Goal: Task Accomplishment & Management: Manage account settings

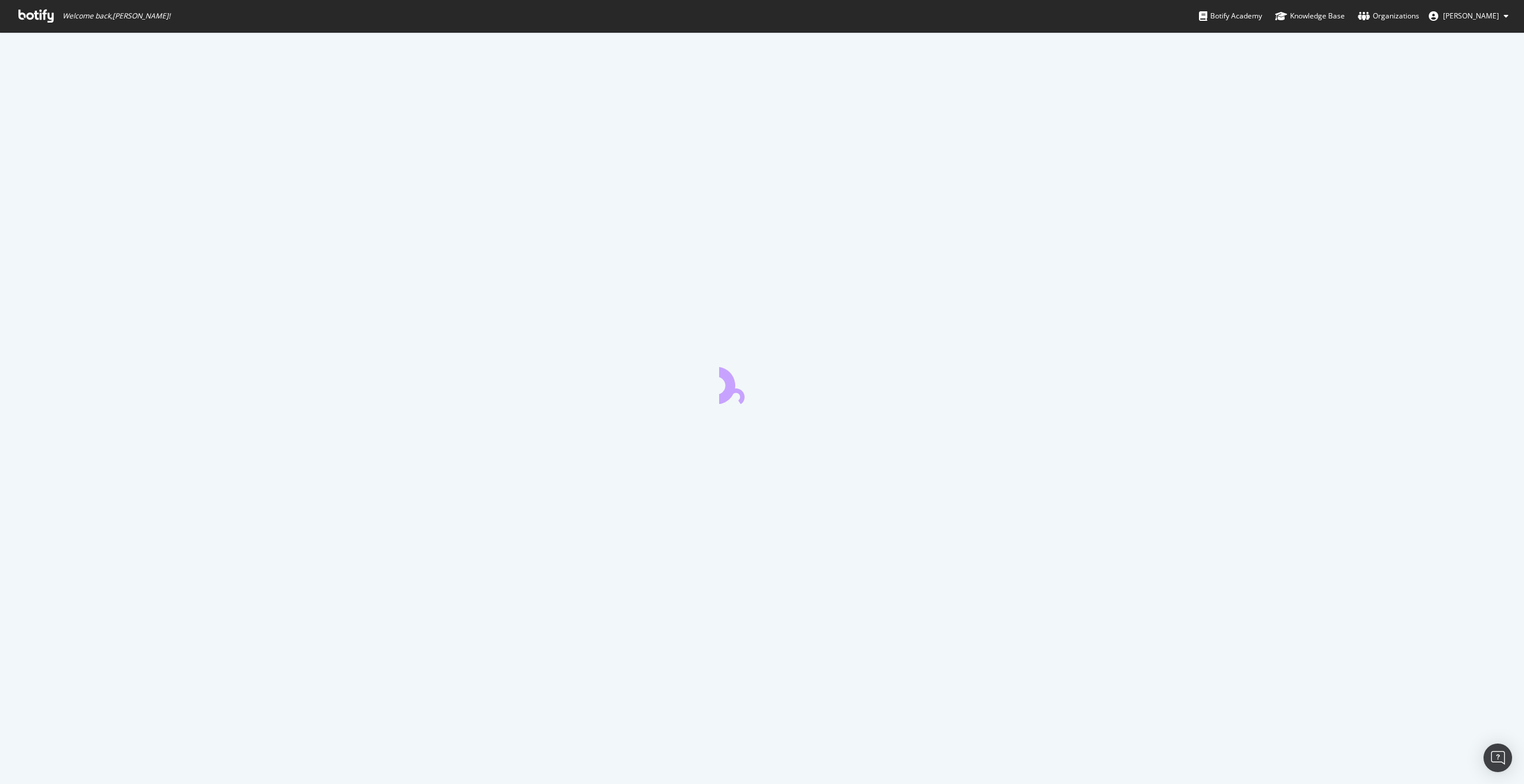
click at [1484, 24] on button "[PERSON_NAME]" at bounding box center [1468, 16] width 99 height 19
click at [47, 21] on icon at bounding box center [36, 16] width 35 height 13
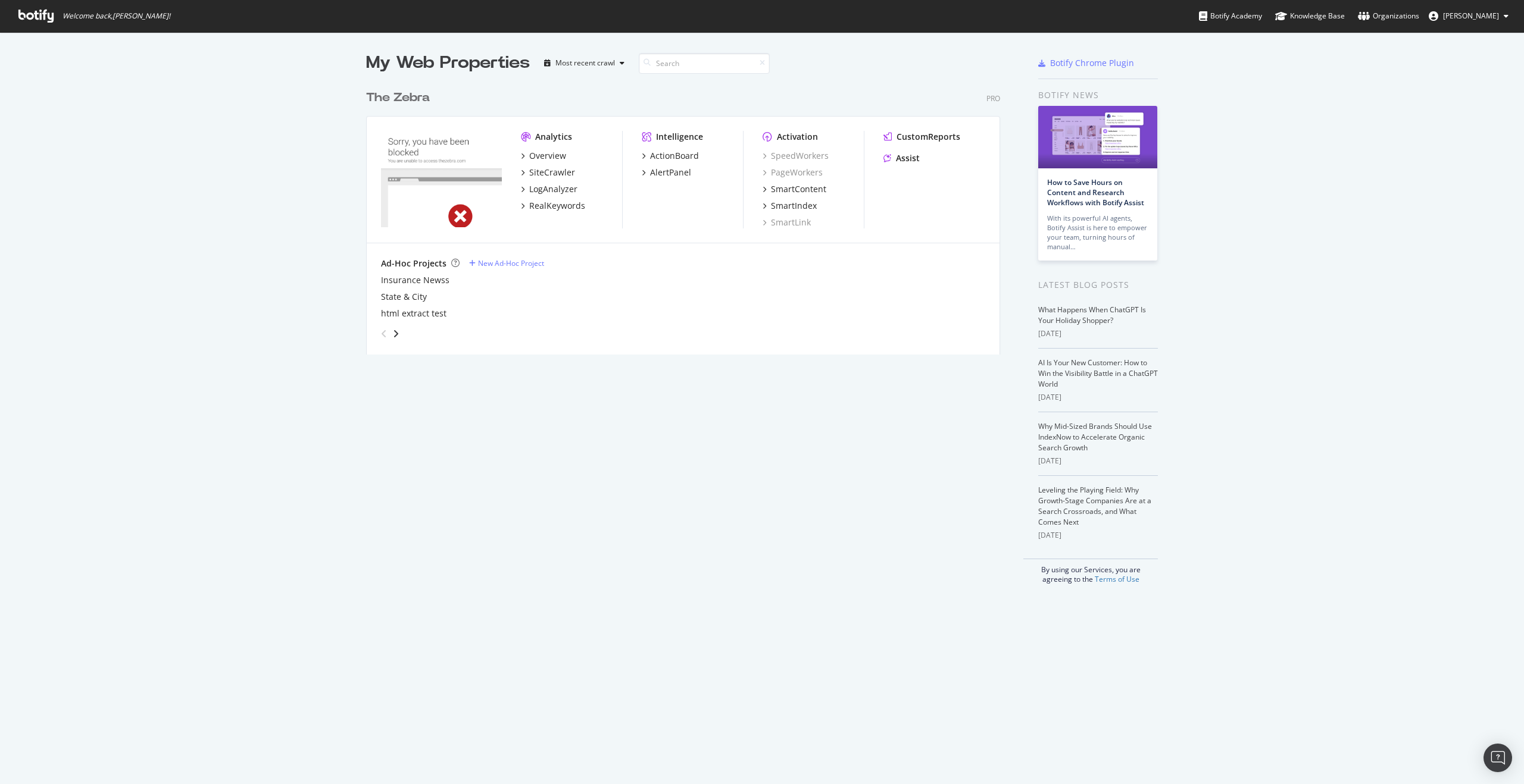
scroll to position [271, 635]
click at [561, 168] on div "SiteCrawler" at bounding box center [552, 173] width 46 height 12
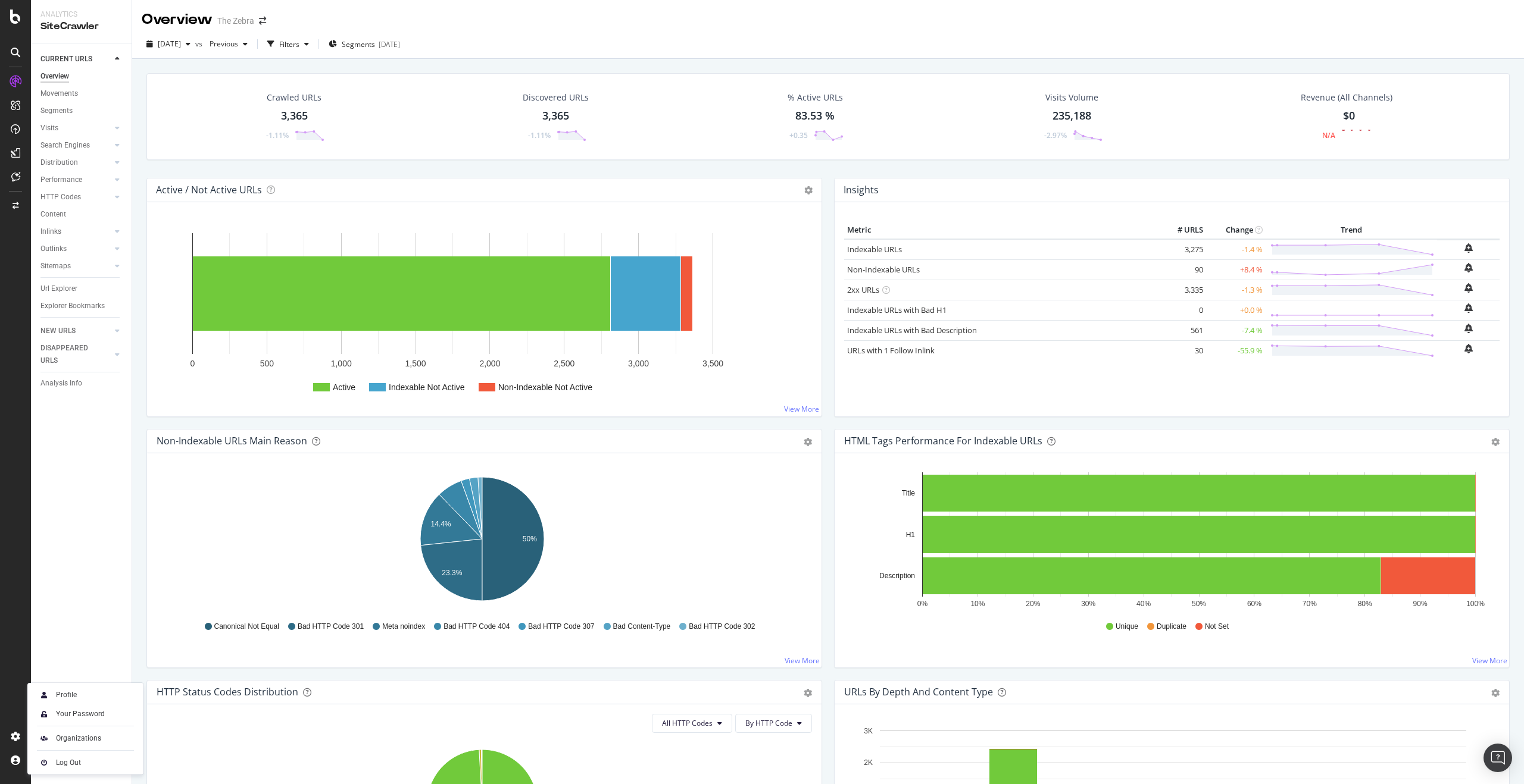
click at [57, 748] on div "Profile Your Password Organizations Log Out" at bounding box center [85, 729] width 116 height 92
click at [57, 741] on div "Organizations" at bounding box center [78, 738] width 45 height 10
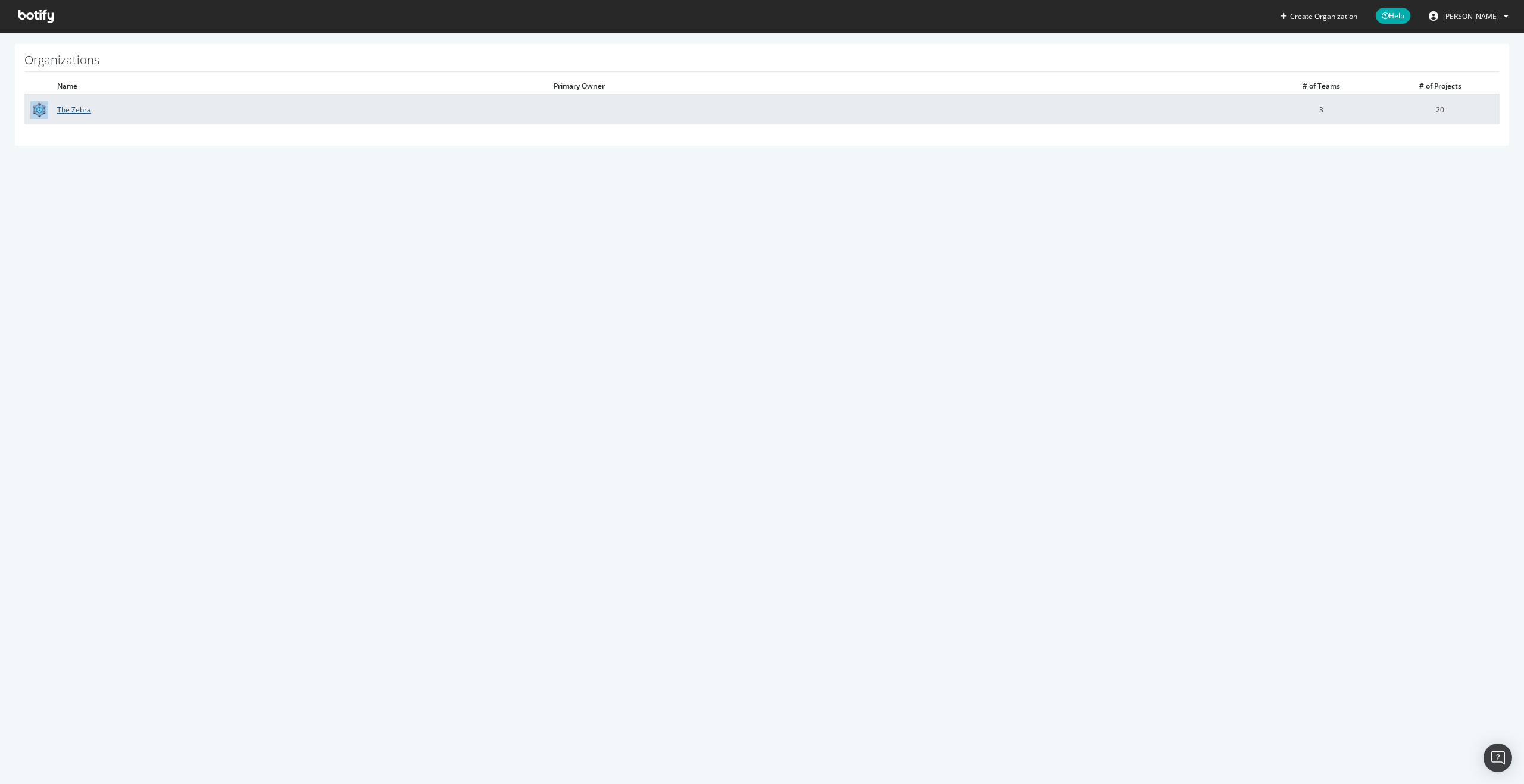
click at [64, 113] on link "The Zebra" at bounding box center [74, 109] width 34 height 10
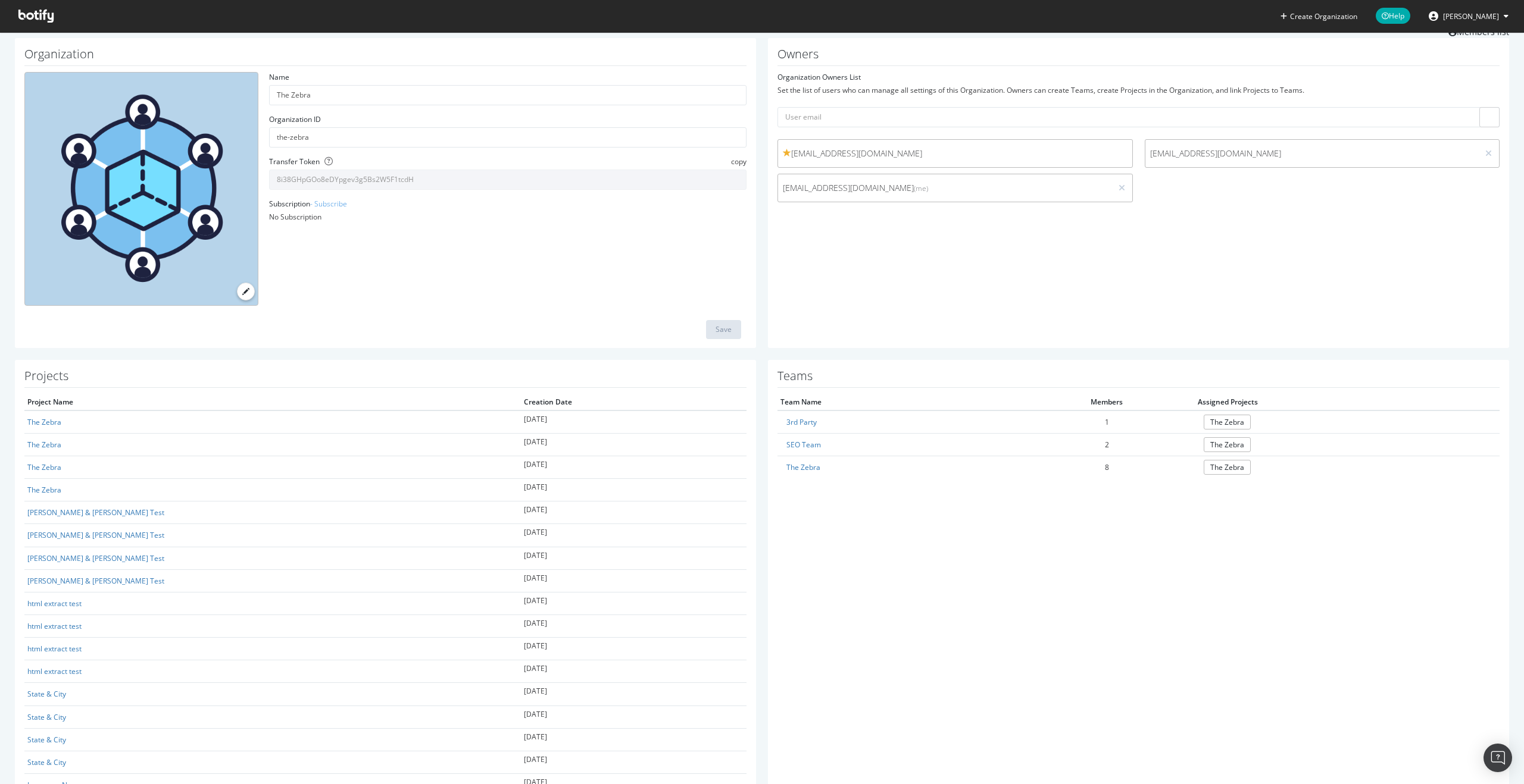
scroll to position [63, 0]
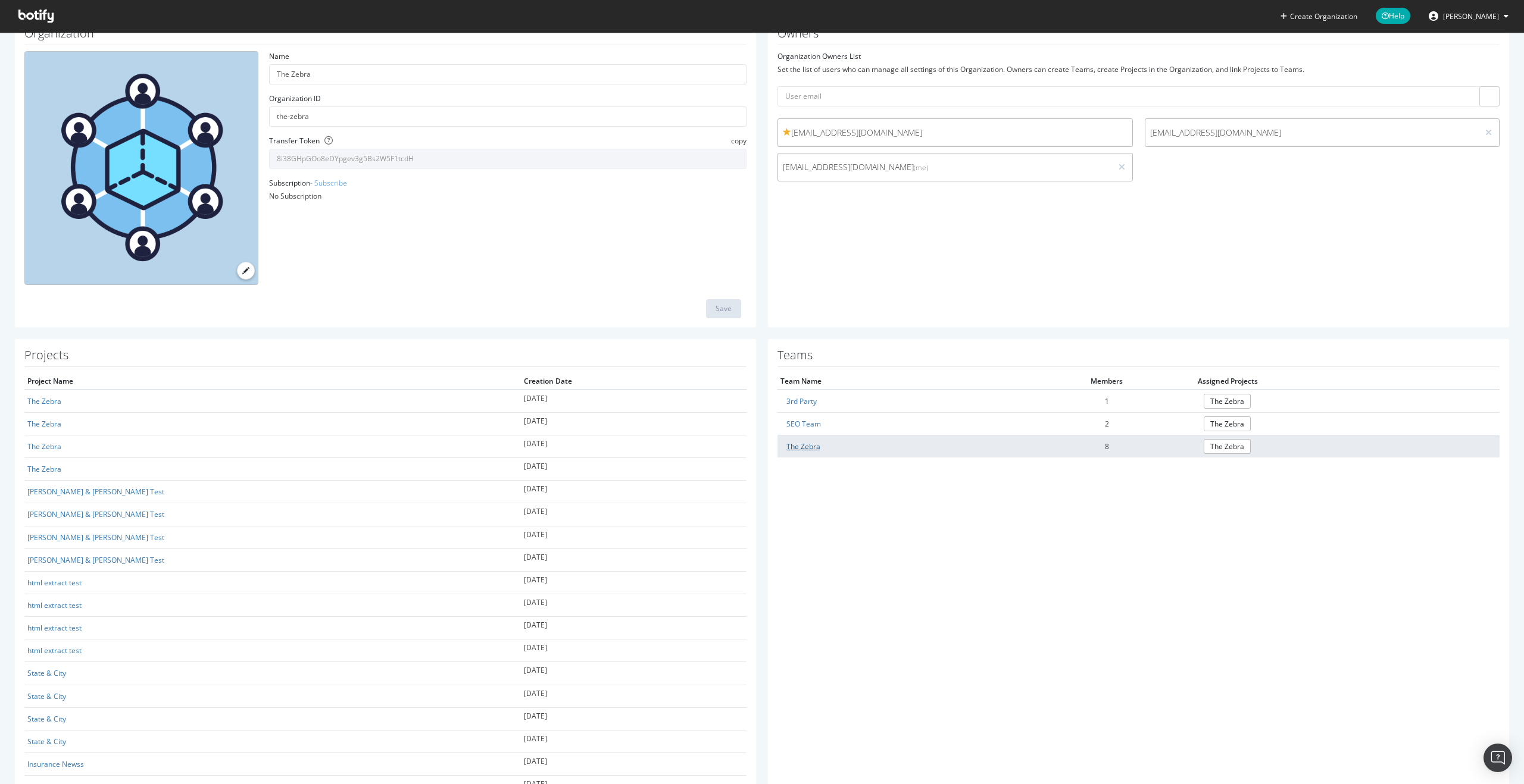
click at [798, 445] on link "The Zebra" at bounding box center [803, 446] width 34 height 10
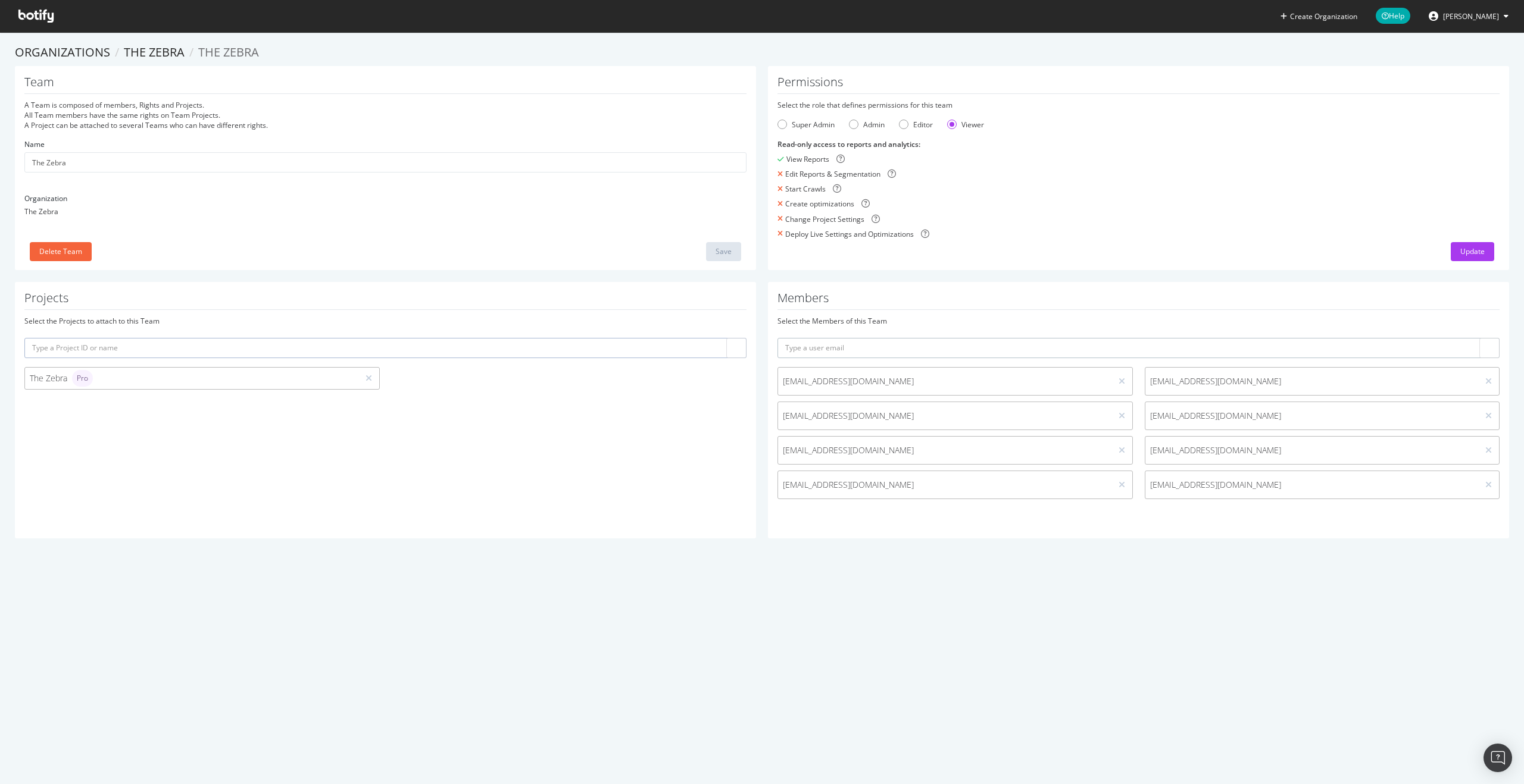
click at [860, 345] on input "text" at bounding box center [1138, 348] width 722 height 21
type input "meng"
click at [738, 351] on div "Projects Select the Projects to attach to this Team The Zebra Pro Members Selec…" at bounding box center [762, 416] width 1506 height 269
paste input "[EMAIL_ADDRESS][DOMAIN_NAME]"
type input "[EMAIL_ADDRESS][DOMAIN_NAME]"
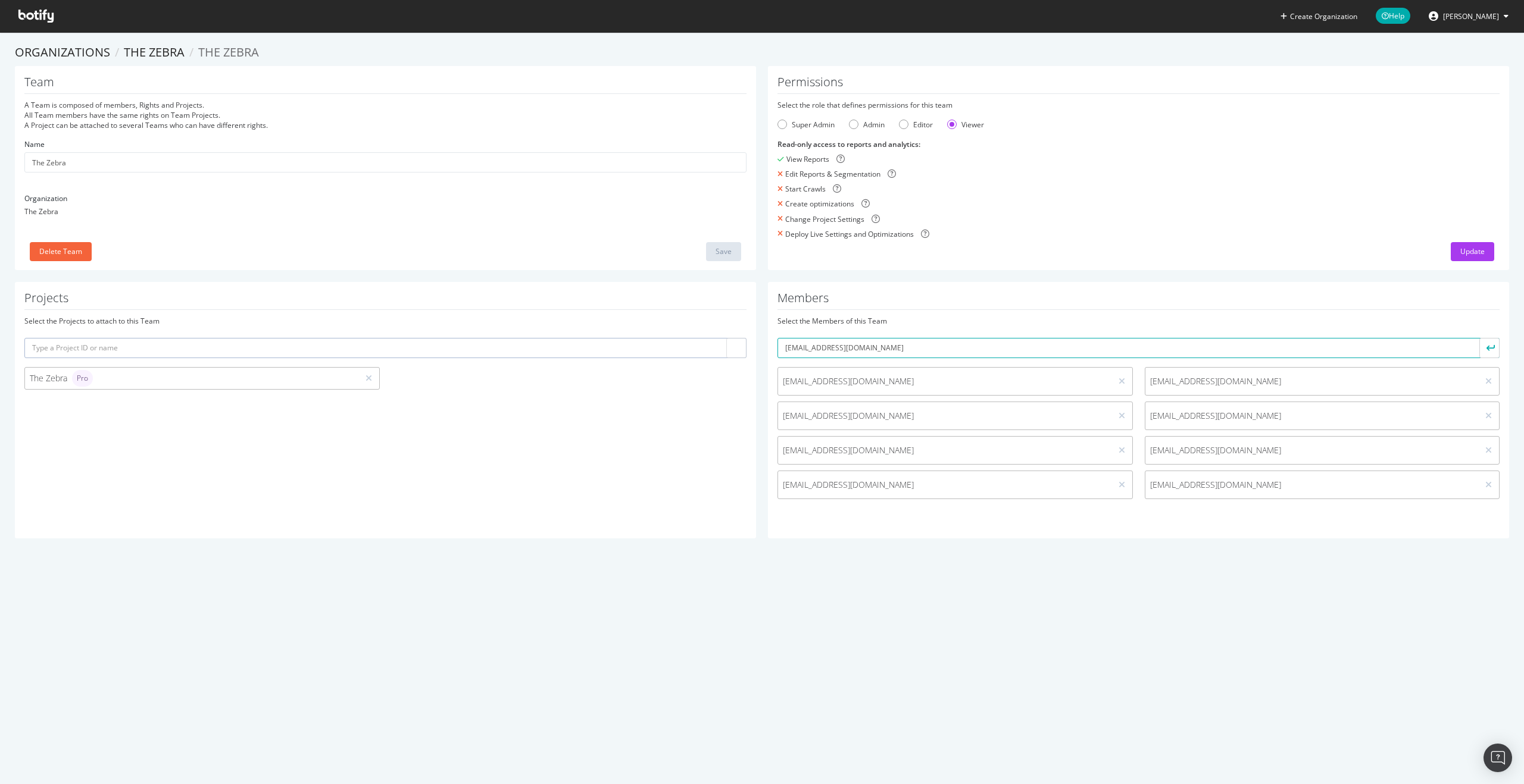
click at [805, 541] on div "Projects Select the Projects to attach to this Team The Zebra Pro Members Selec…" at bounding box center [762, 416] width 1506 height 269
click at [1124, 343] on input "[EMAIL_ADDRESS][DOMAIN_NAME]" at bounding box center [1138, 348] width 722 height 21
click at [1197, 352] on input "[EMAIL_ADDRESS][DOMAIN_NAME]" at bounding box center [1138, 348] width 722 height 21
click at [1479, 338] on button "submit" at bounding box center [1490, 348] width 21 height 21
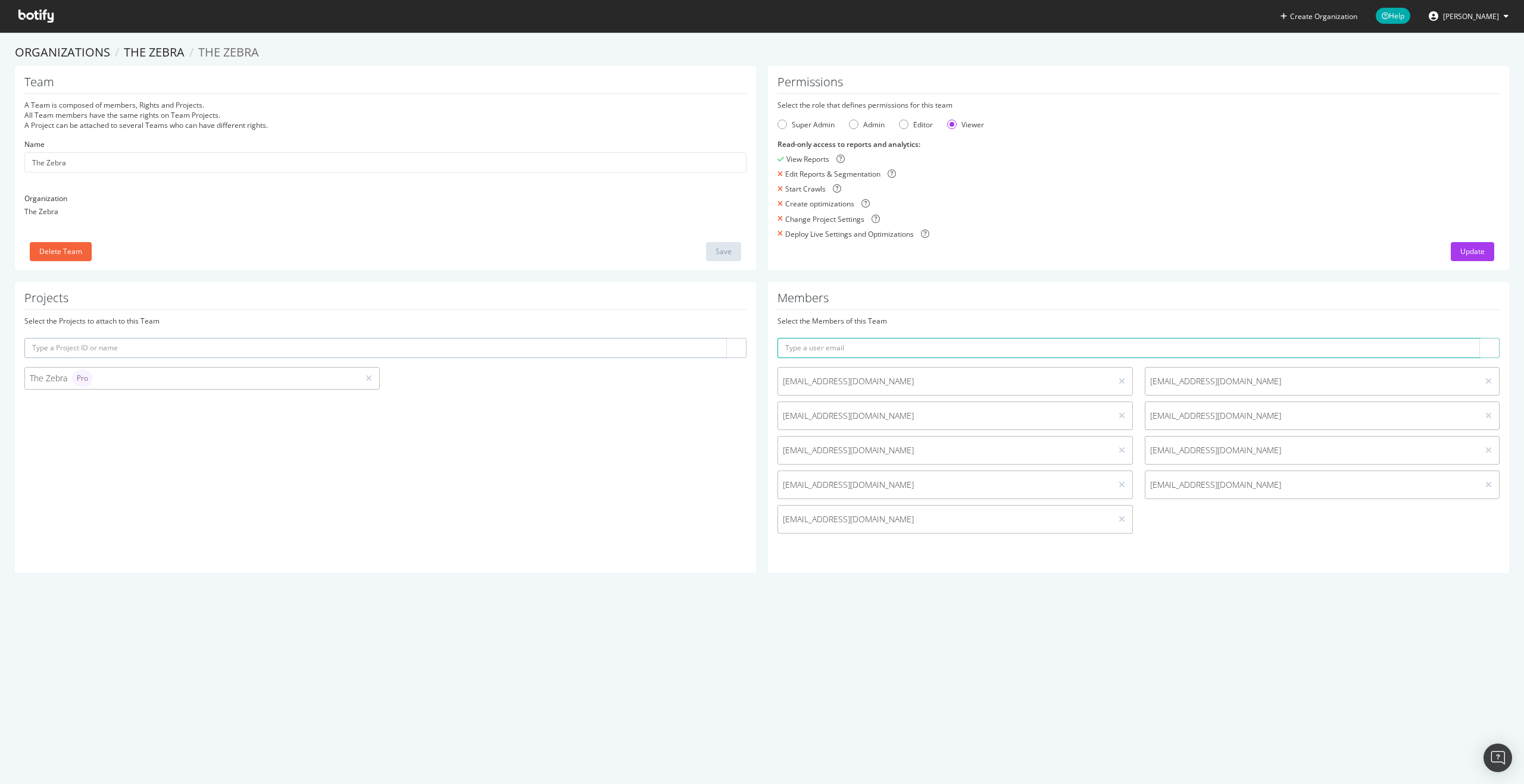
click at [34, 19] on icon at bounding box center [36, 16] width 35 height 13
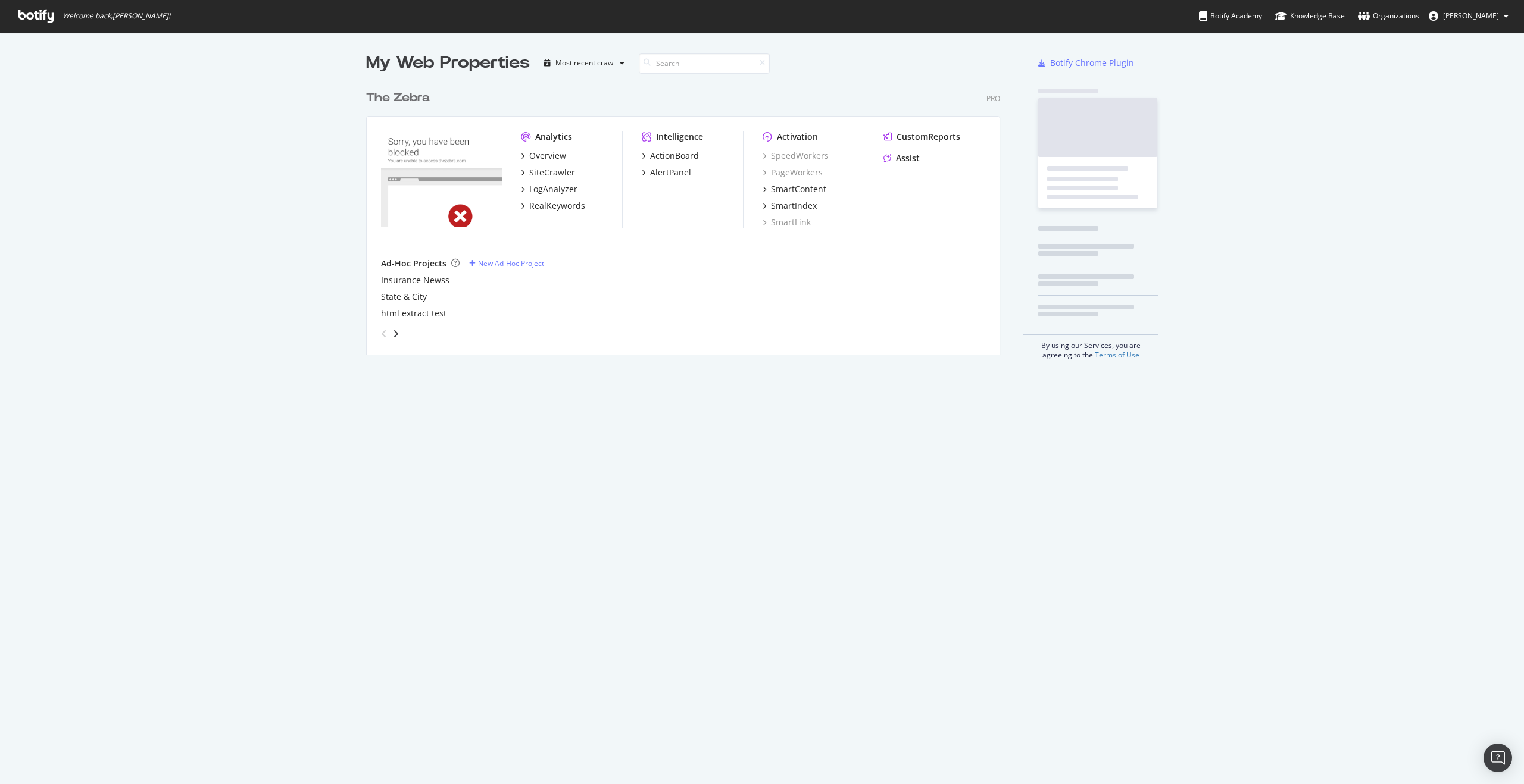
scroll to position [775, 1506]
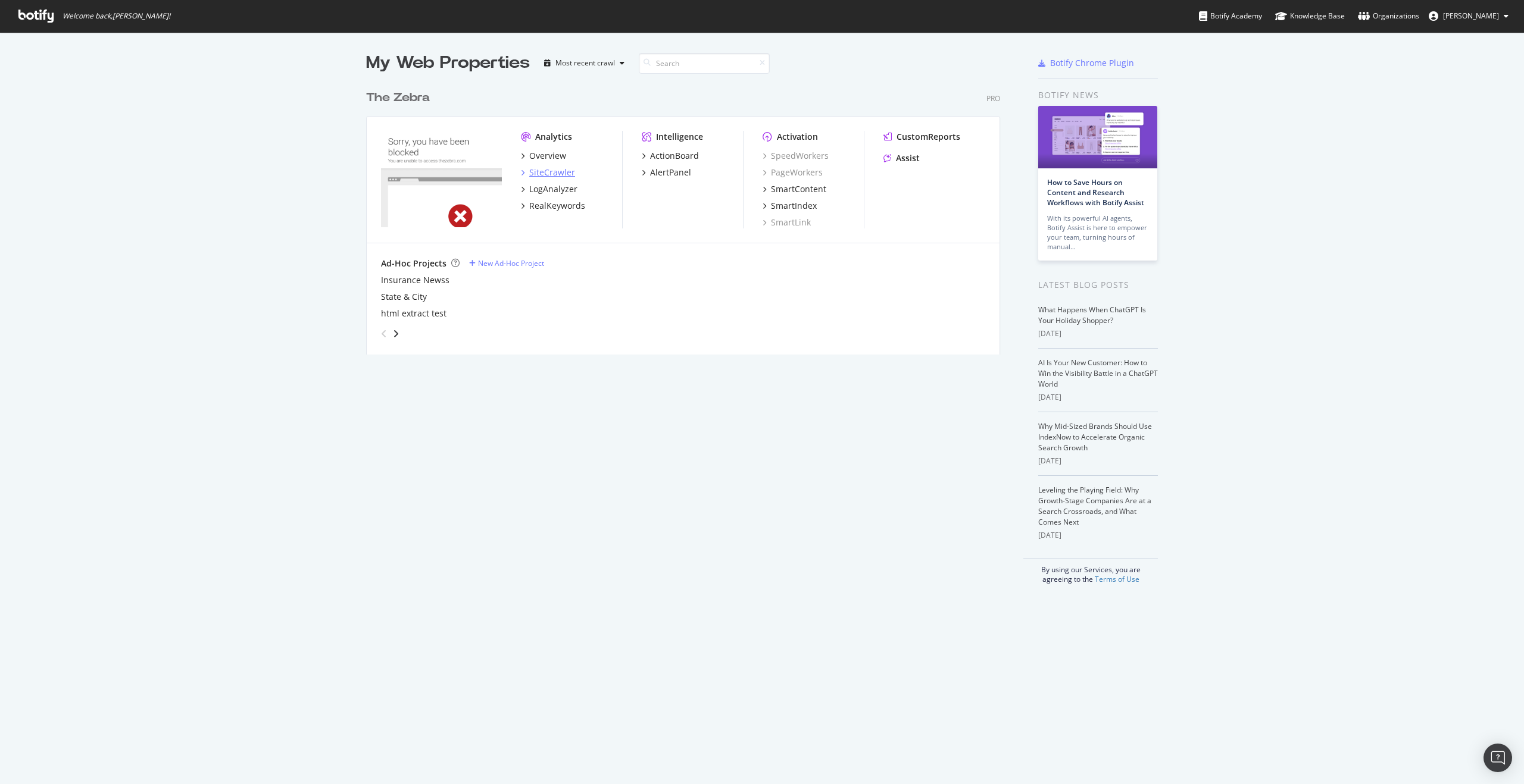
click at [550, 167] on div "SiteCrawler" at bounding box center [552, 173] width 46 height 12
